Goal: Task Accomplishment & Management: Use online tool/utility

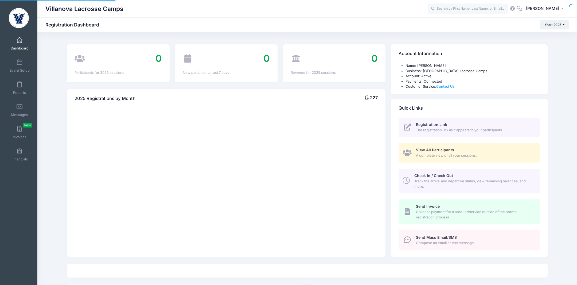
select select
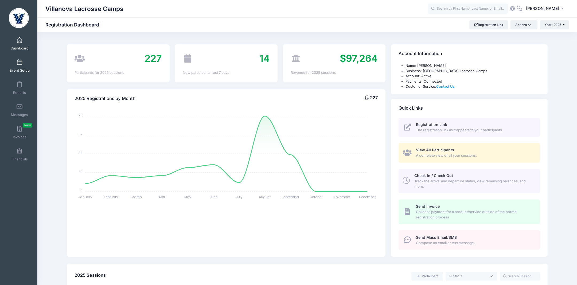
click at [20, 66] on link "Event Setup" at bounding box center [19, 65] width 25 height 19
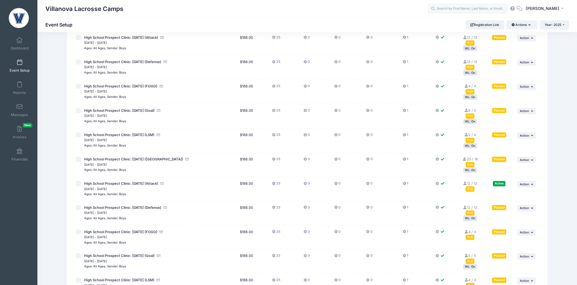
scroll to position [9, 0]
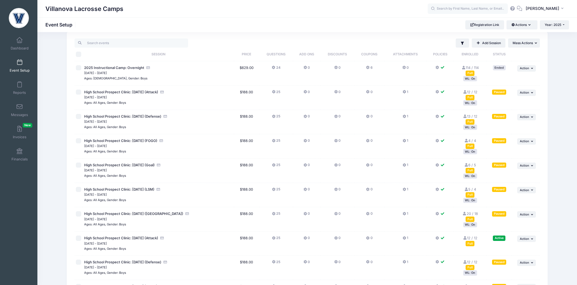
click at [473, 105] on div "WL: On" at bounding box center [470, 102] width 14 height 5
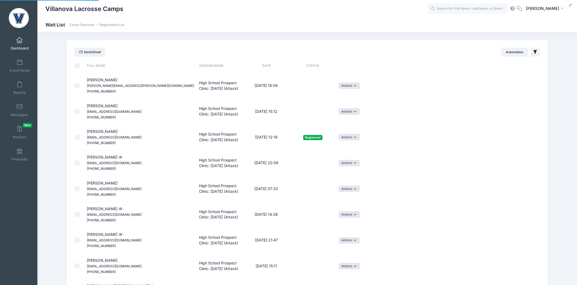
select select "50"
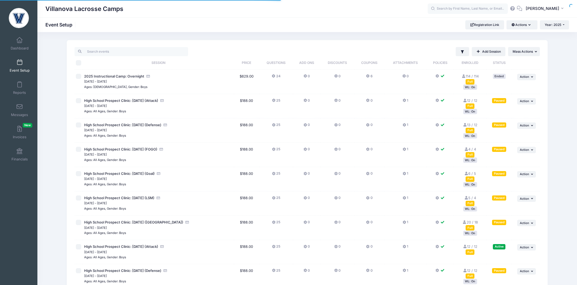
scroll to position [149, 0]
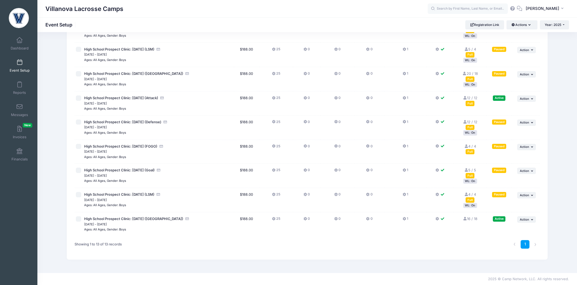
click at [473, 151] on div "Full" at bounding box center [470, 151] width 9 height 5
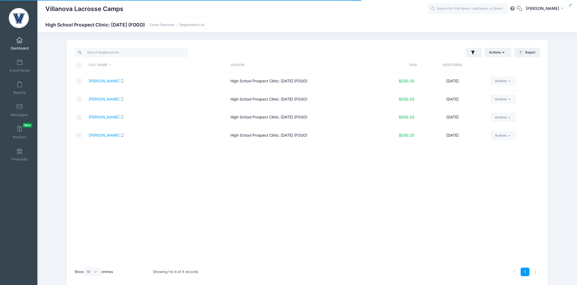
select select "10"
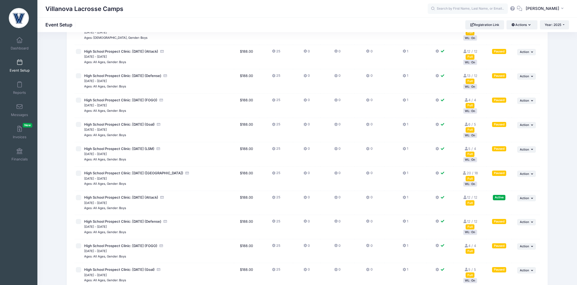
scroll to position [52, 0]
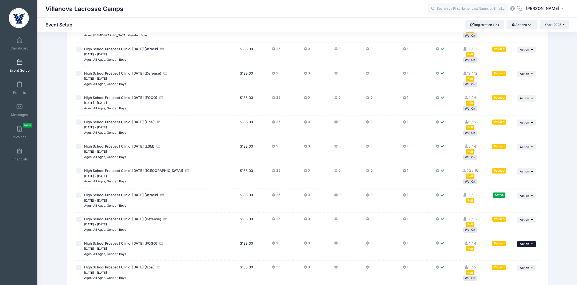
click at [531, 244] on icon "button" at bounding box center [532, 243] width 3 height 3
click at [506, 202] on link "Resume Session" at bounding box center [509, 202] width 48 height 10
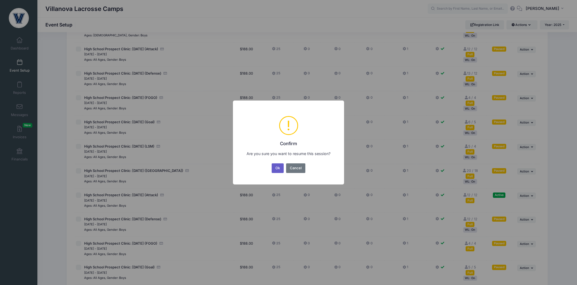
click at [273, 166] on button "Ok" at bounding box center [278, 168] width 12 height 10
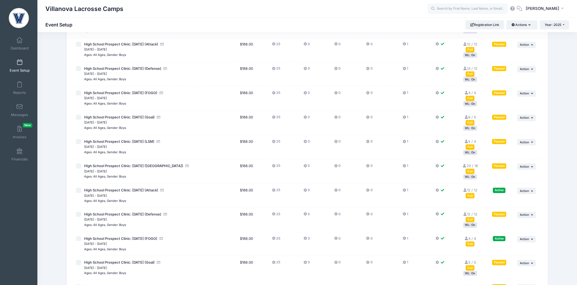
scroll to position [57, 0]
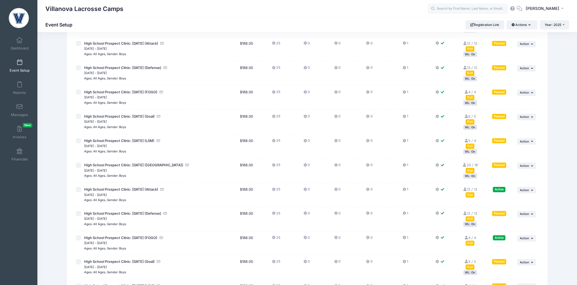
click at [468, 244] on div "Full" at bounding box center [470, 242] width 9 height 5
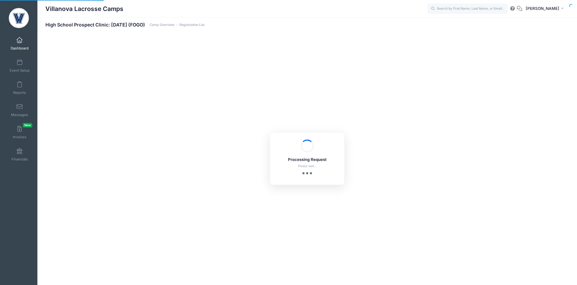
select select "10"
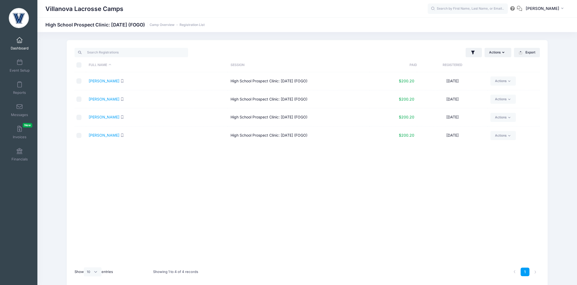
click at [78, 137] on input "checkbox" at bounding box center [78, 135] width 5 height 5
checkbox input "true"
click at [507, 136] on link "Actions" at bounding box center [502, 135] width 25 height 9
click at [496, 191] on link "Change Session or Program" at bounding box center [483, 196] width 62 height 16
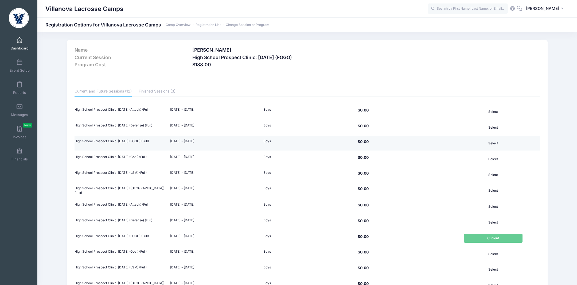
click at [496, 142] on button "Select" at bounding box center [493, 143] width 58 height 9
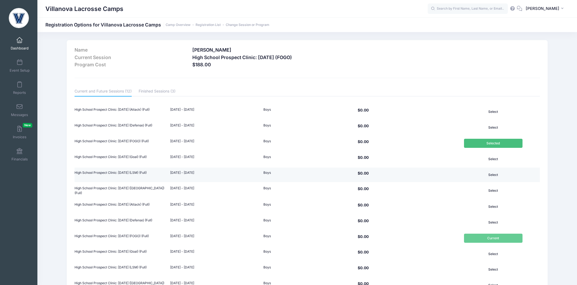
scroll to position [48, 0]
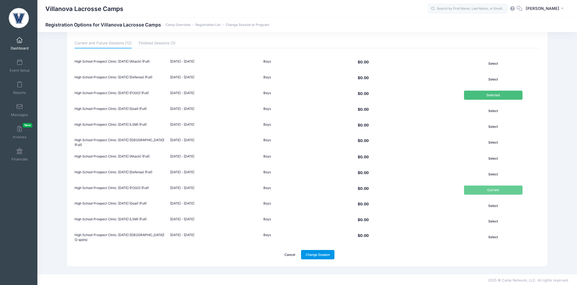
click at [320, 253] on link "Change Session" at bounding box center [318, 254] width 34 height 9
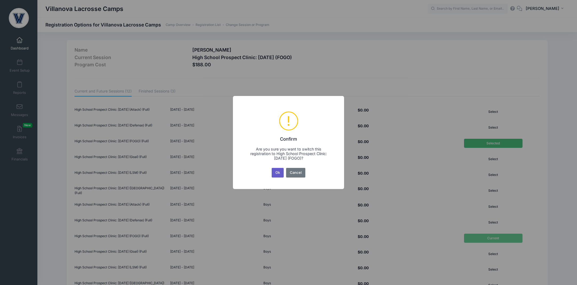
click at [275, 168] on button "Ok" at bounding box center [278, 173] width 12 height 10
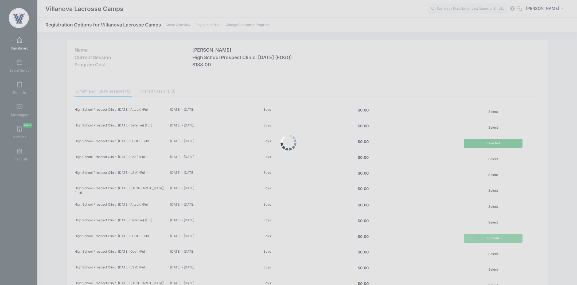
scroll to position [48, 0]
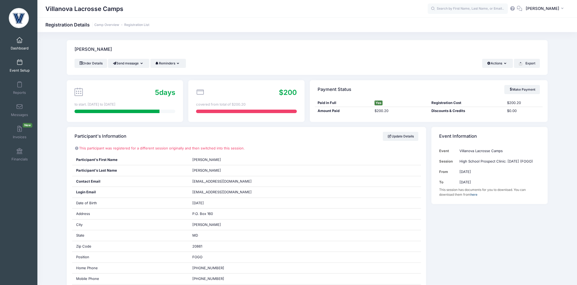
click at [19, 61] on span at bounding box center [19, 63] width 0 height 6
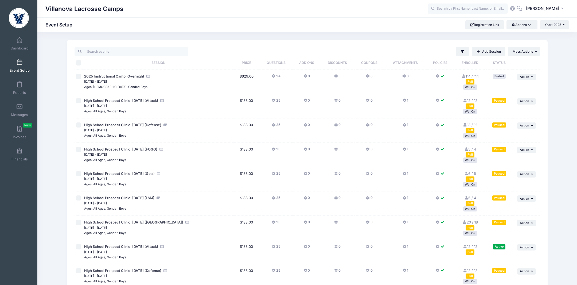
click at [471, 174] on link "6 / 5 Full" at bounding box center [470, 176] width 12 height 10
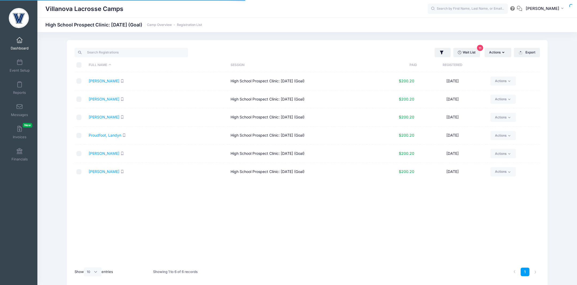
select select "10"
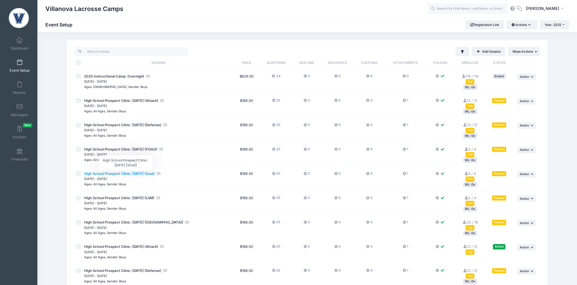
click at [155, 173] on span "High School Prospect Clinic: September 21 (Goal)" at bounding box center [119, 173] width 71 height 4
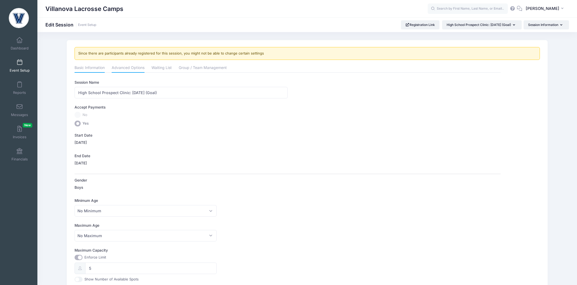
click at [124, 69] on link "Advanced Options" at bounding box center [128, 68] width 33 height 10
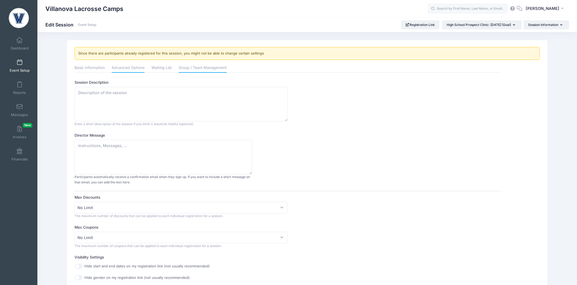
click at [220, 66] on link "Group / Team Management" at bounding box center [203, 68] width 48 height 10
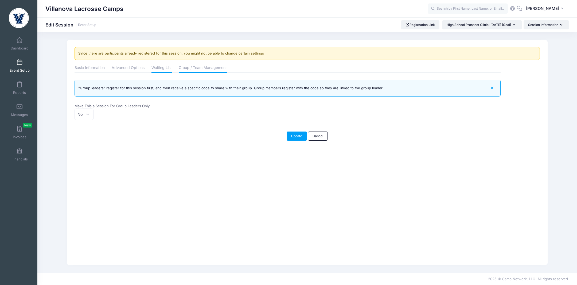
click at [162, 66] on link "Waiting List" at bounding box center [161, 68] width 20 height 10
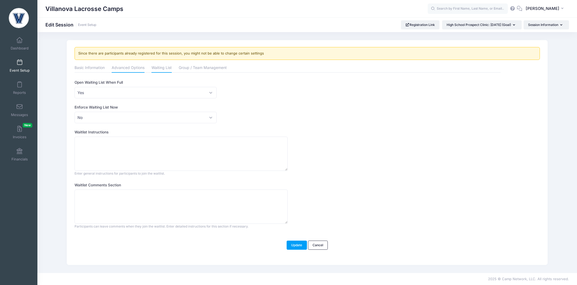
click at [112, 67] on link "Advanced Options" at bounding box center [128, 68] width 33 height 10
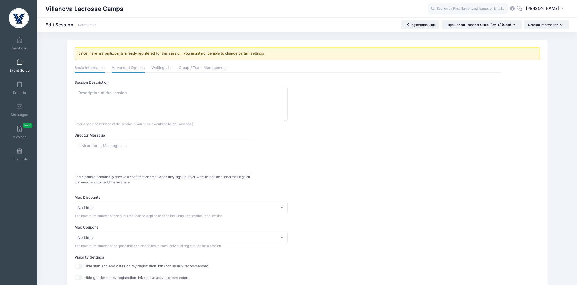
click at [86, 67] on link "Basic Information" at bounding box center [90, 68] width 30 height 10
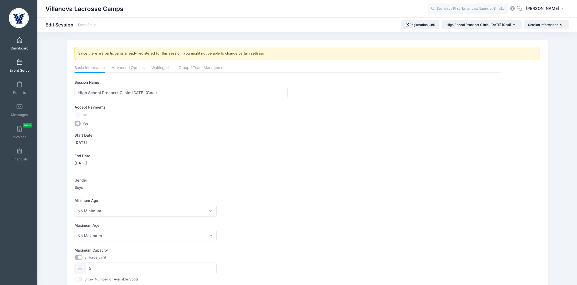
click at [17, 47] on span "Dashboard" at bounding box center [20, 48] width 18 height 5
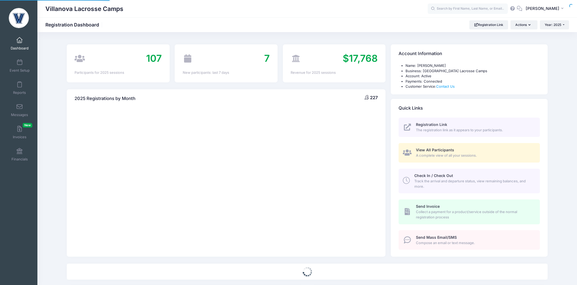
select select
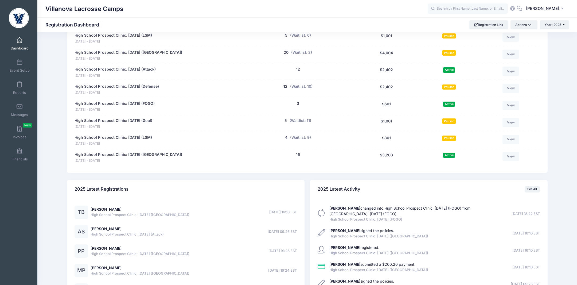
scroll to position [407, 0]
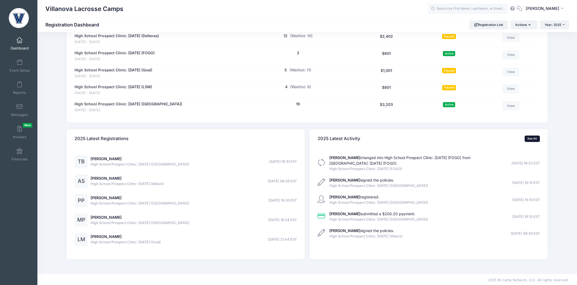
click at [528, 136] on link "See All" at bounding box center [532, 138] width 15 height 6
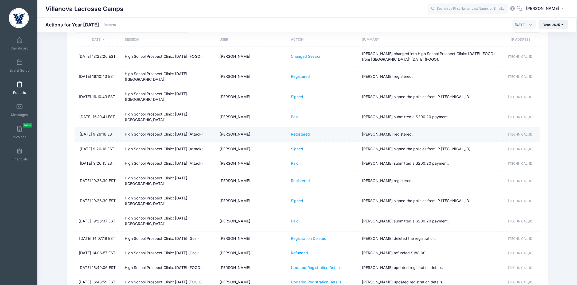
scroll to position [24, 0]
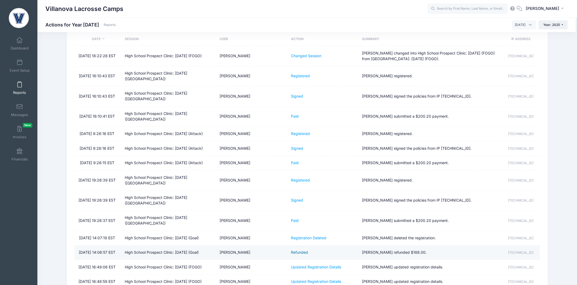
click at [296, 250] on link "Refunded" at bounding box center [299, 252] width 17 height 5
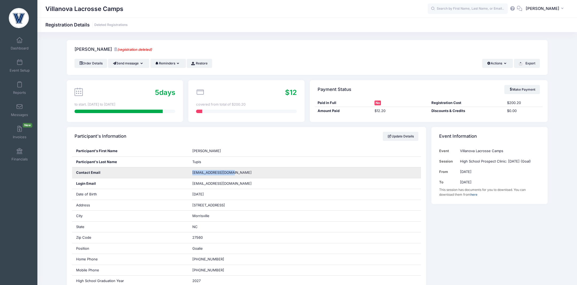
drag, startPoint x: 232, startPoint y: 174, endPoint x: 190, endPoint y: 174, distance: 41.7
click at [190, 174] on div "[EMAIL_ADDRESS][DOMAIN_NAME]" at bounding box center [304, 172] width 233 height 11
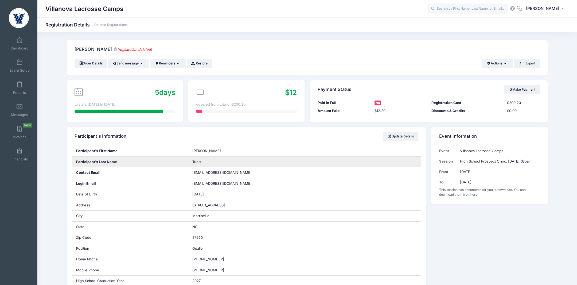
click at [196, 159] on span "Tupis" at bounding box center [196, 161] width 9 height 4
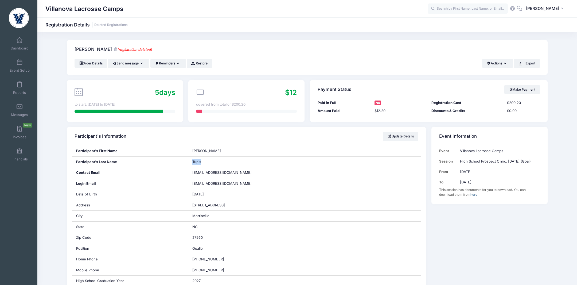
copy span "Tupis"
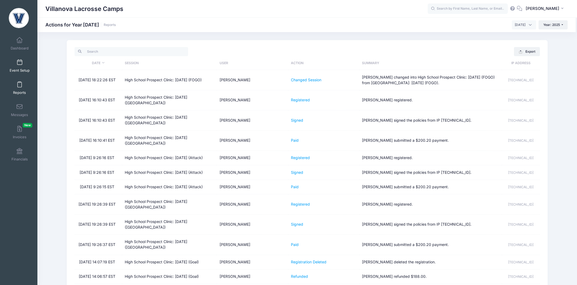
click at [19, 65] on span at bounding box center [19, 63] width 0 height 6
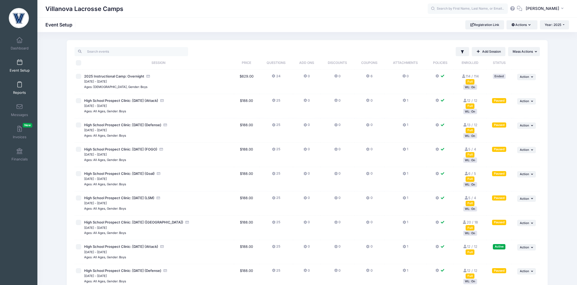
click at [16, 91] on span "Reports" at bounding box center [19, 92] width 13 height 5
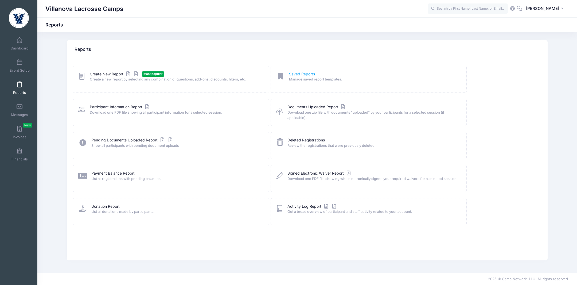
click at [308, 72] on link "Saved Reports" at bounding box center [302, 74] width 26 height 6
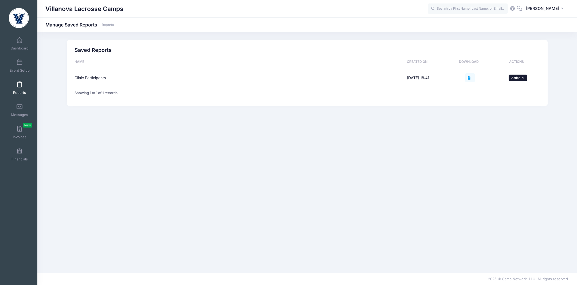
click at [514, 75] on button "... Action" at bounding box center [518, 78] width 19 height 6
click at [511, 91] on link "Run New" at bounding box center [510, 92] width 28 height 16
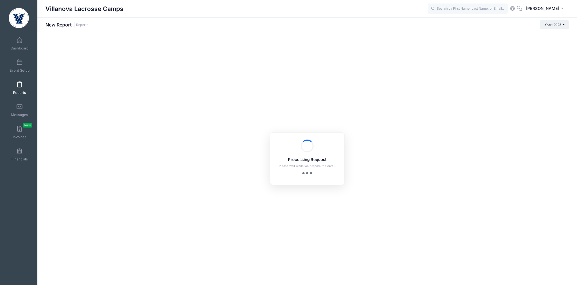
checkbox input "false"
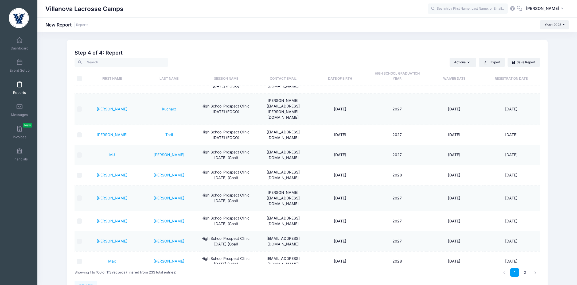
scroll to position [1830, 0]
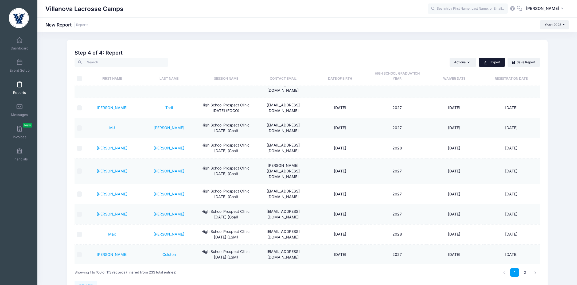
click at [487, 60] on icon "button" at bounding box center [485, 62] width 4 height 4
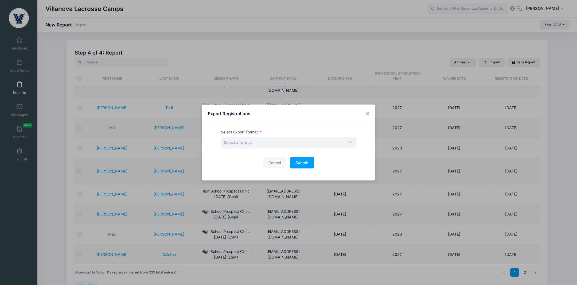
click at [285, 147] on span "Select a format" at bounding box center [288, 142] width 135 height 11
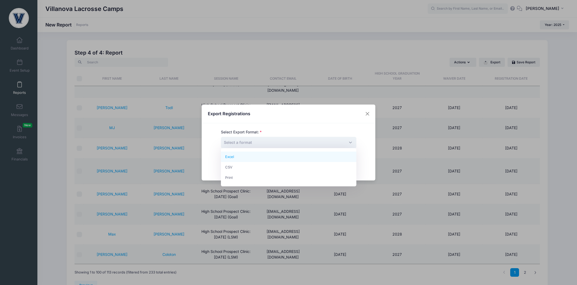
select select "excel"
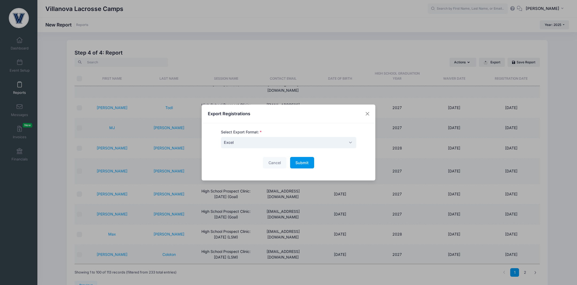
click at [305, 162] on span "Submit" at bounding box center [301, 162] width 13 height 5
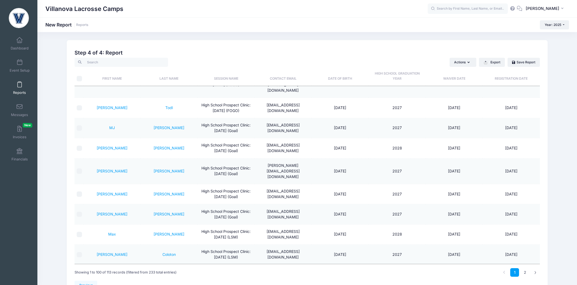
click at [16, 86] on link "Reports" at bounding box center [19, 88] width 25 height 19
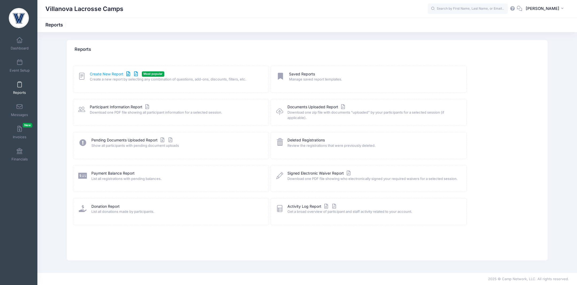
click at [105, 73] on link "Create New Report" at bounding box center [115, 74] width 50 height 6
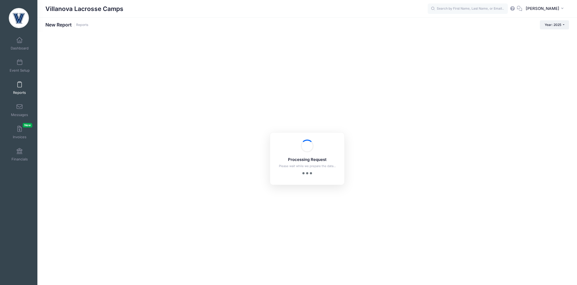
checkbox input "true"
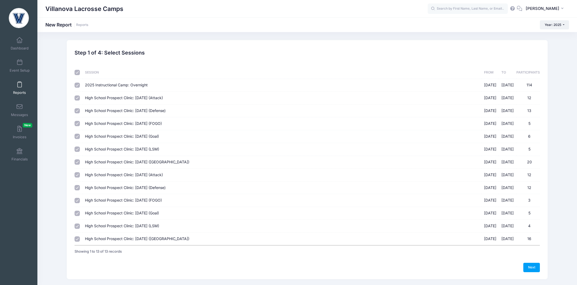
click at [76, 86] on input "2025 Instructional Camp: Overnight 07/18/2025 - 07/20/2025 114" at bounding box center [77, 85] width 5 height 5
checkbox input "false"
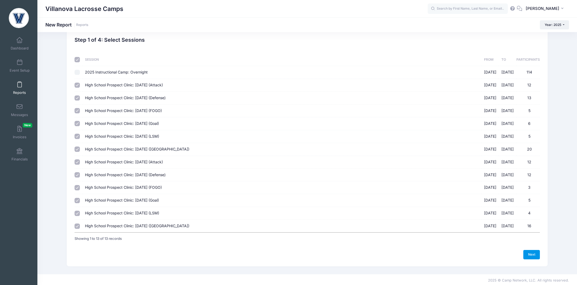
click at [528, 253] on link "Next" at bounding box center [531, 254] width 17 height 9
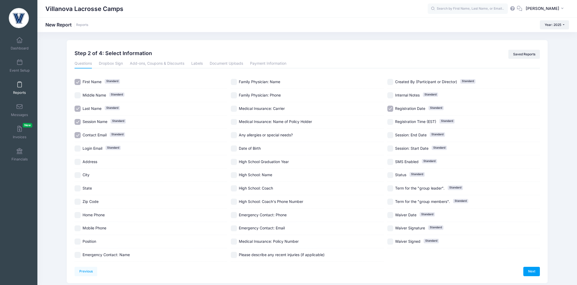
click at [19, 86] on span at bounding box center [19, 85] width 0 height 6
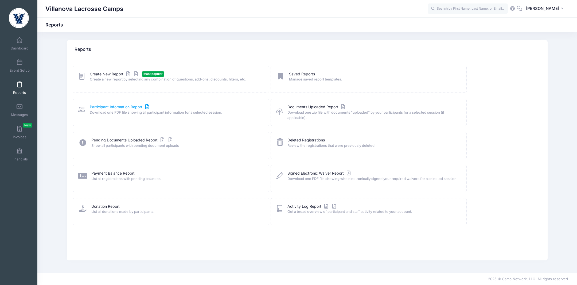
click at [108, 106] on link "Participant Information Report" at bounding box center [120, 107] width 61 height 6
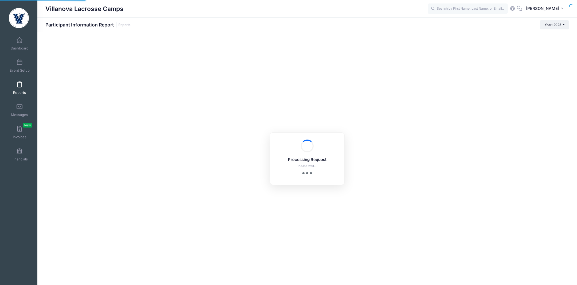
checkbox input "true"
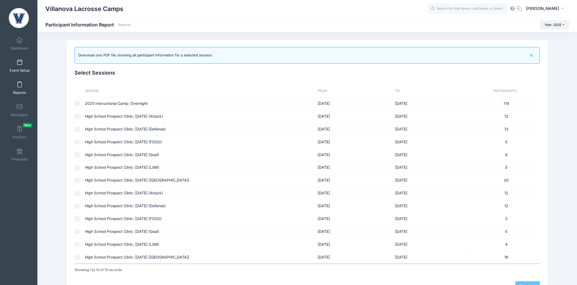
click at [19, 60] on span at bounding box center [19, 63] width 0 height 6
